Goal: Information Seeking & Learning: Learn about a topic

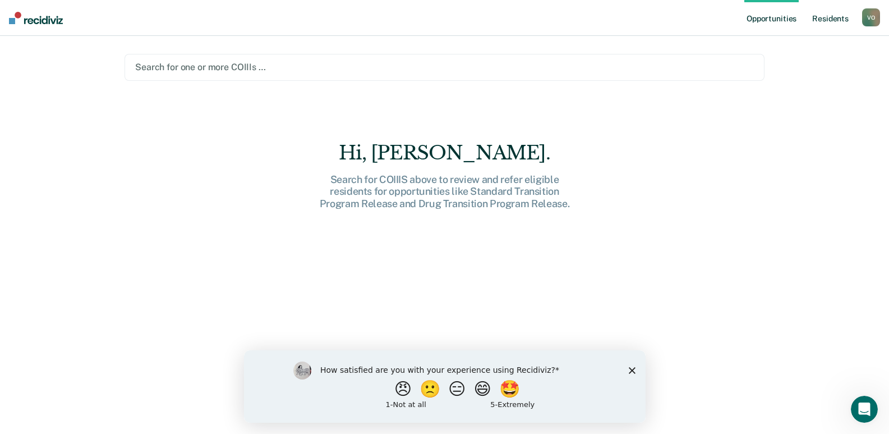
click at [827, 21] on link "Resident s" at bounding box center [830, 18] width 41 height 36
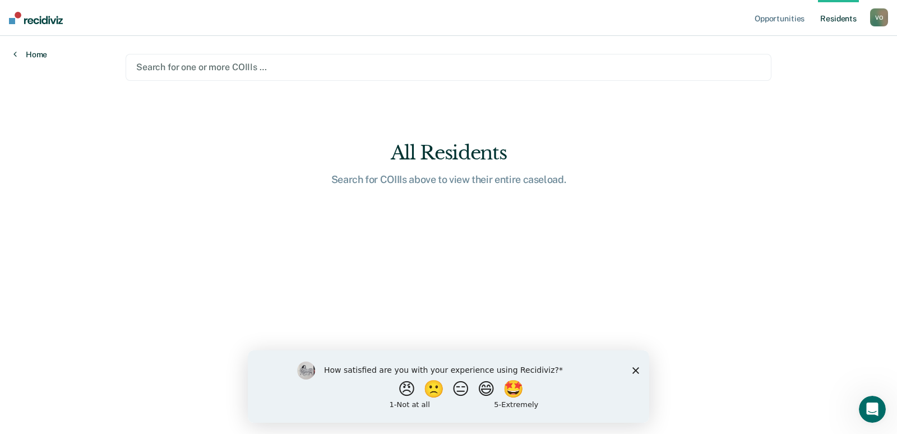
click at [40, 56] on link "Home" at bounding box center [30, 54] width 34 height 10
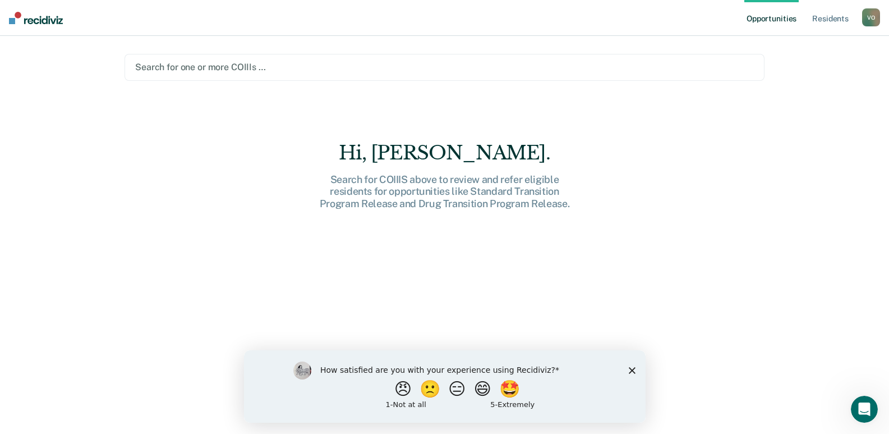
click at [632, 371] on polygon "Close survey" at bounding box center [631, 369] width 7 height 7
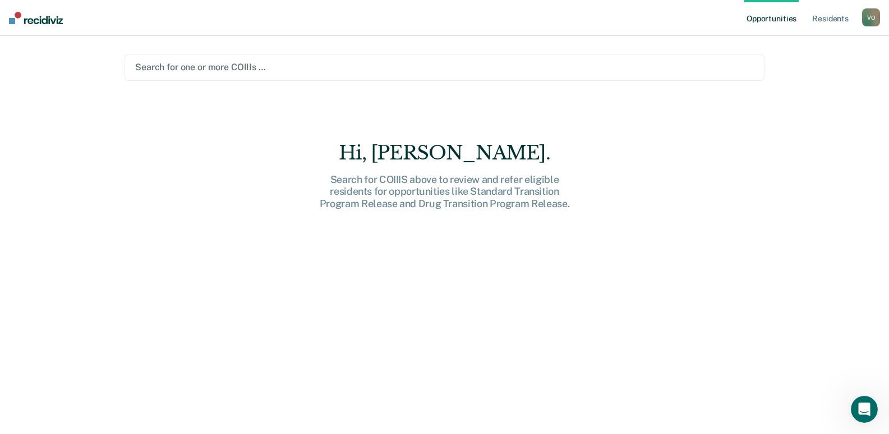
click at [869, 18] on div "V O" at bounding box center [871, 17] width 18 height 18
click at [828, 20] on link "Resident s" at bounding box center [830, 18] width 41 height 36
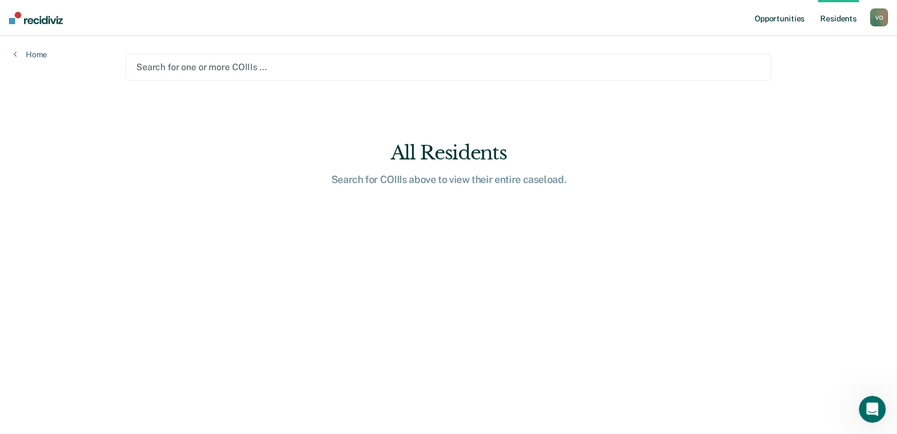
click at [780, 22] on link "Opportunities" at bounding box center [780, 18] width 54 height 36
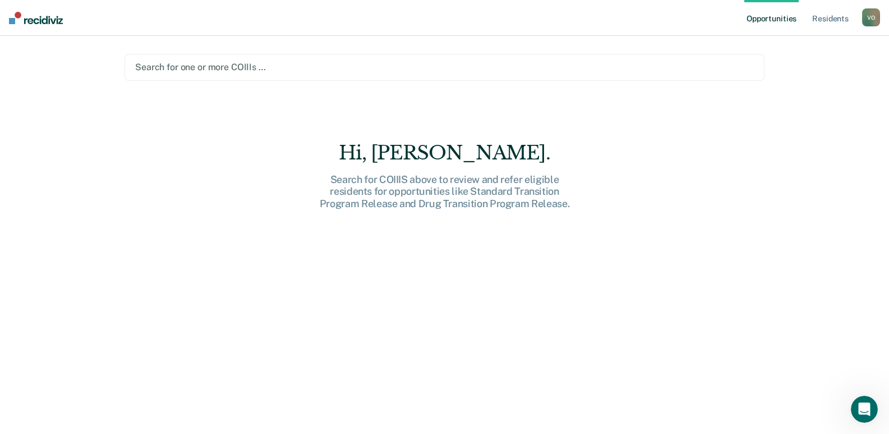
click at [868, 20] on div "V O" at bounding box center [871, 17] width 18 height 18
click at [789, 61] on link "How it works" at bounding box center [826, 60] width 90 height 10
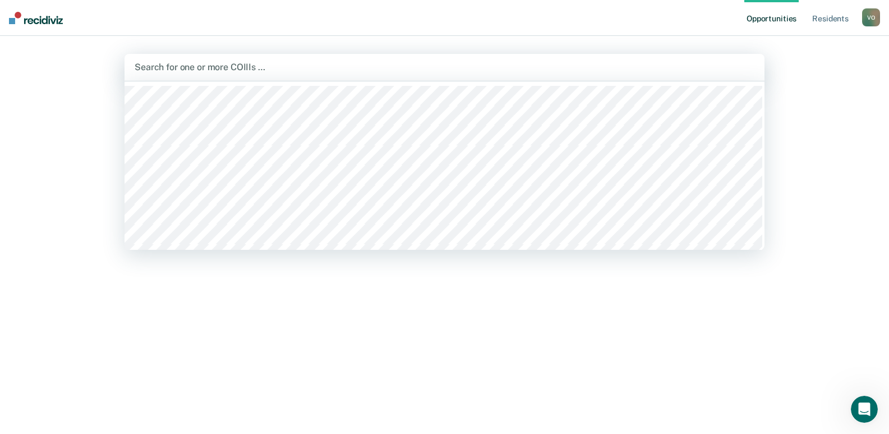
click at [268, 65] on div at bounding box center [445, 67] width 620 height 13
type input "vill"
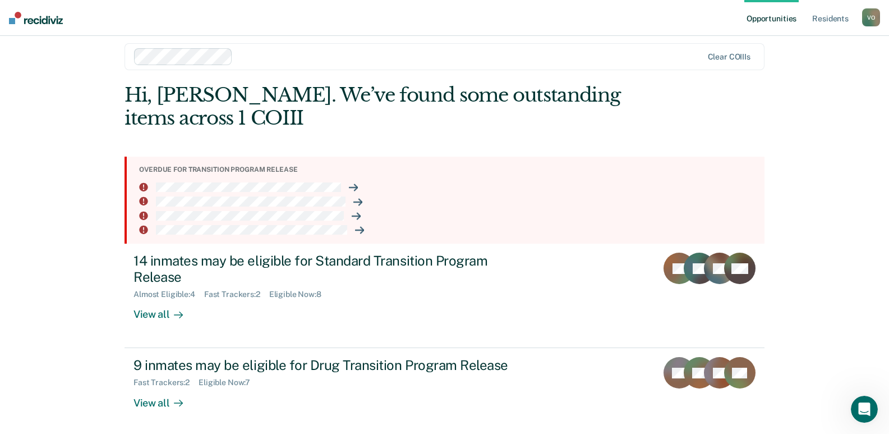
scroll to position [13, 0]
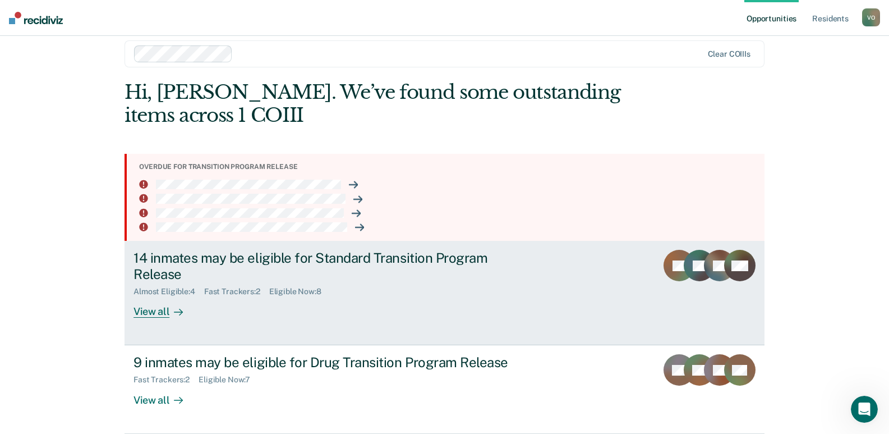
click at [151, 310] on div "View all" at bounding box center [164, 307] width 63 height 22
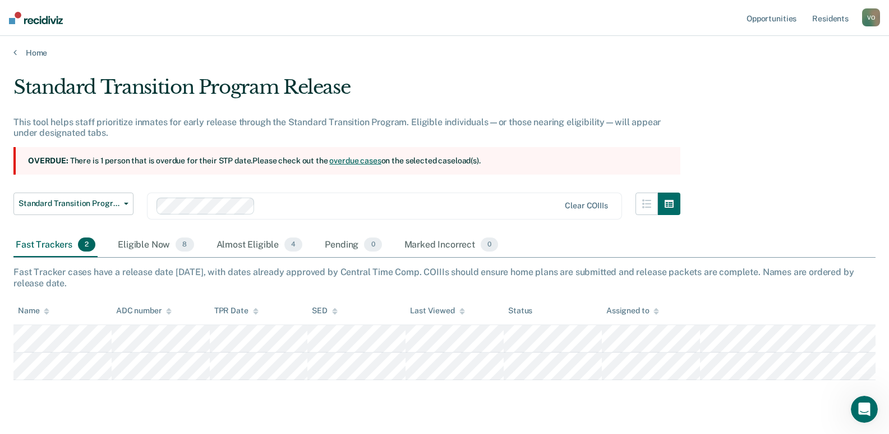
scroll to position [29, 0]
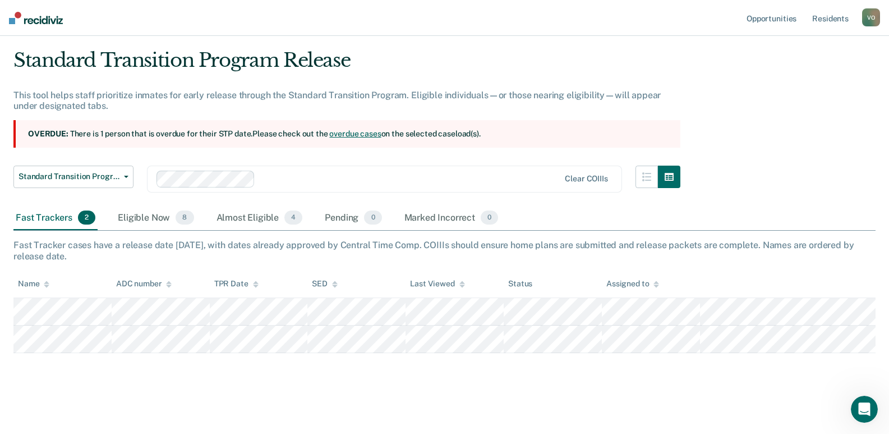
scroll to position [13, 0]
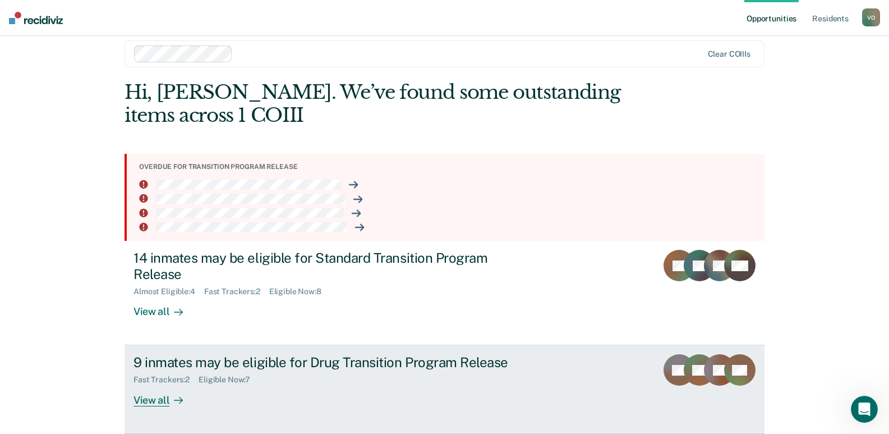
click at [153, 402] on div "View all" at bounding box center [164, 395] width 63 height 22
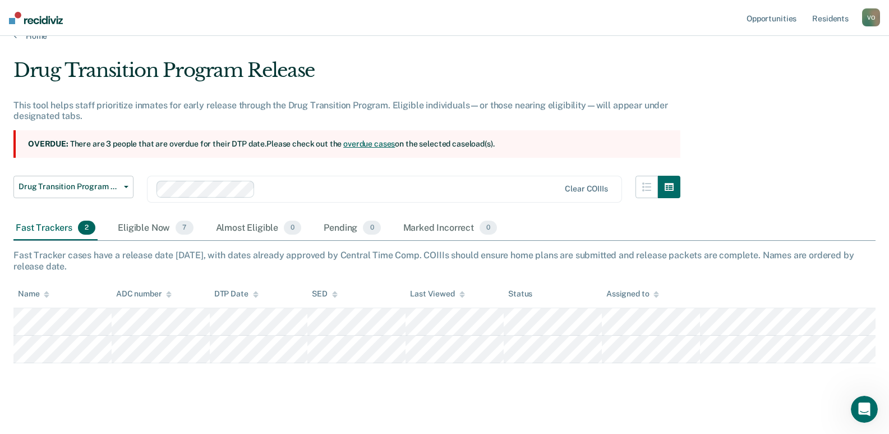
scroll to position [29, 0]
